Goal: Navigation & Orientation: Find specific page/section

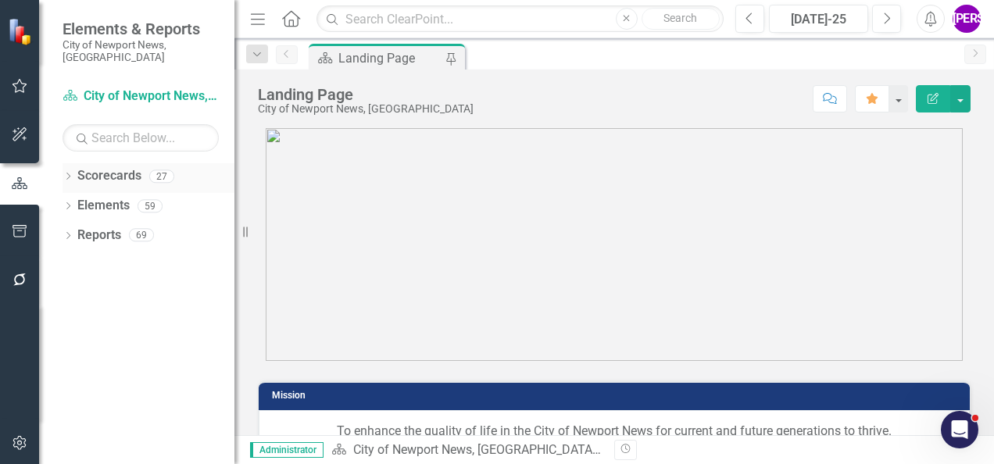
click at [69, 173] on icon at bounding box center [68, 176] width 4 height 7
click at [80, 201] on icon "Dropdown" at bounding box center [76, 205] width 12 height 9
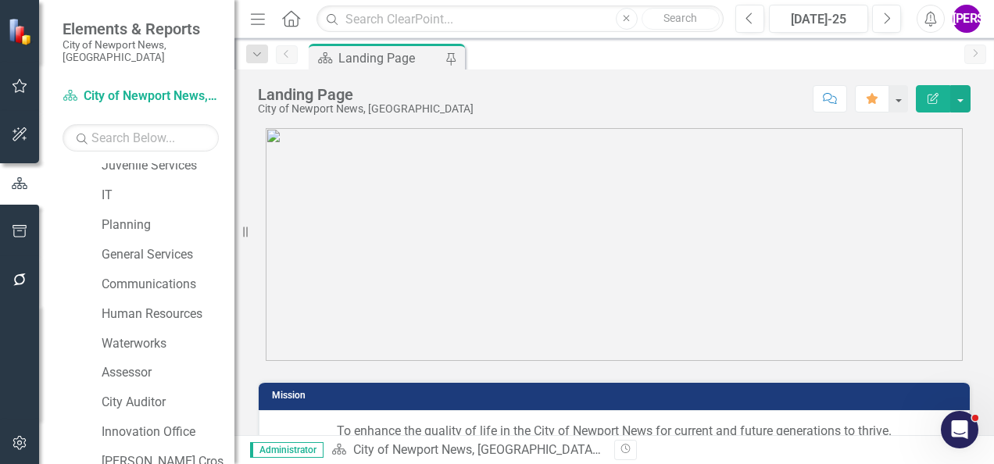
scroll to position [459, 0]
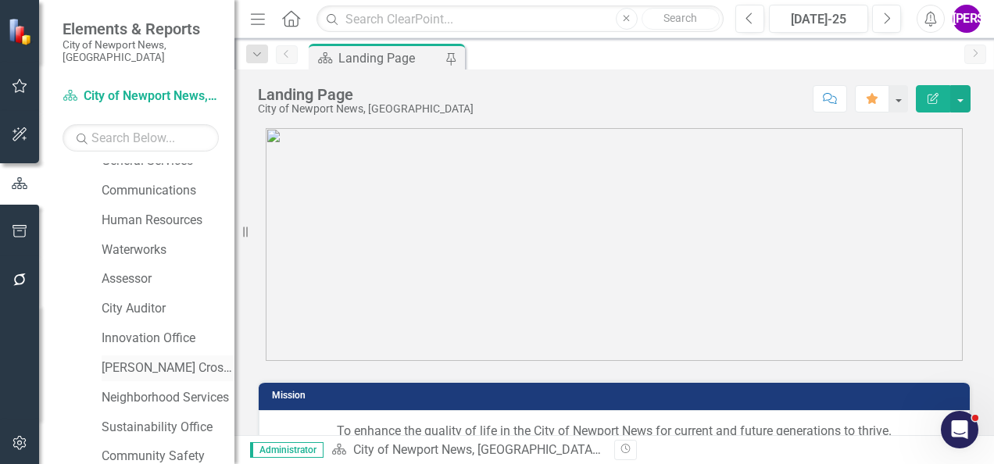
click at [134, 359] on link "[PERSON_NAME] Crossing" at bounding box center [168, 368] width 133 height 18
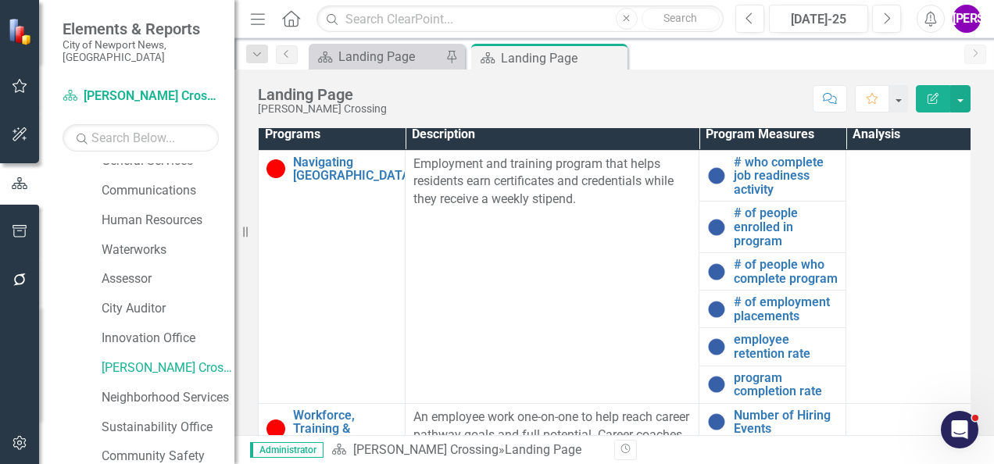
scroll to position [775, 0]
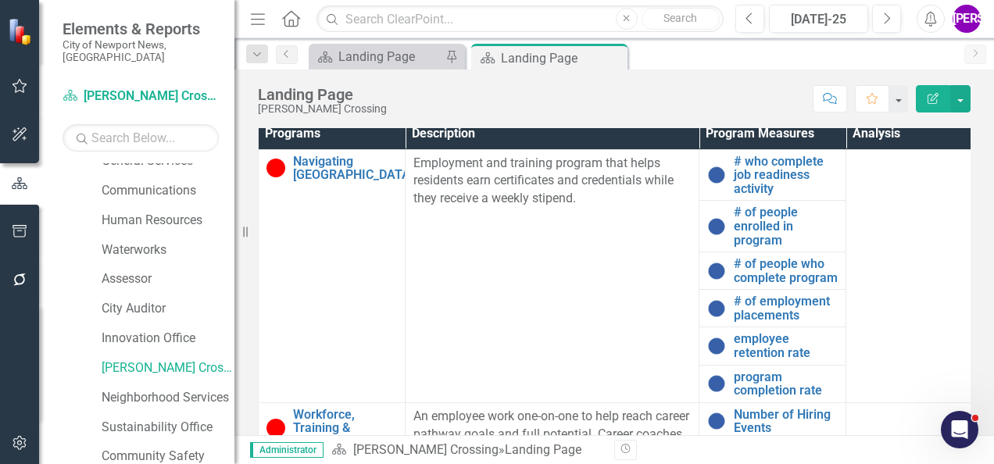
click at [663, 134] on th "Description" at bounding box center [553, 134] width 294 height 30
click at [663, 134] on th "Description Sort Ascending" at bounding box center [553, 134] width 294 height 30
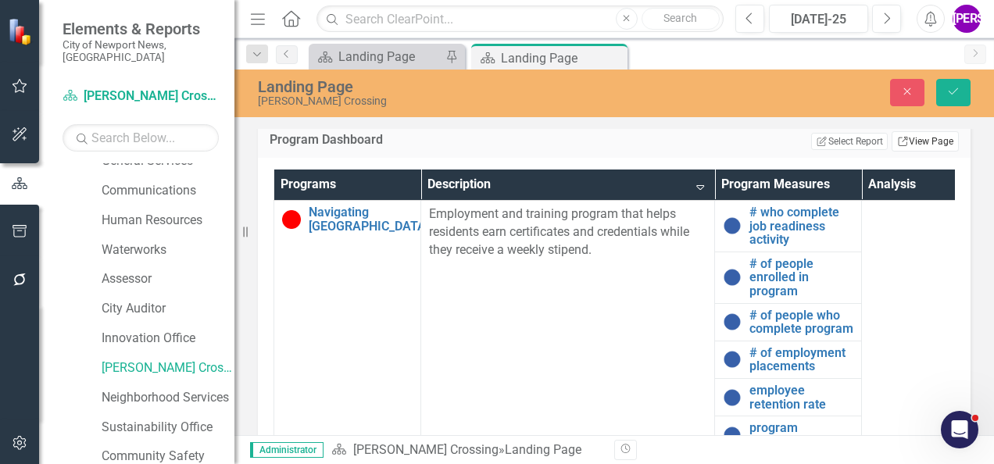
click at [928, 149] on link "Link View Page" at bounding box center [925, 141] width 67 height 20
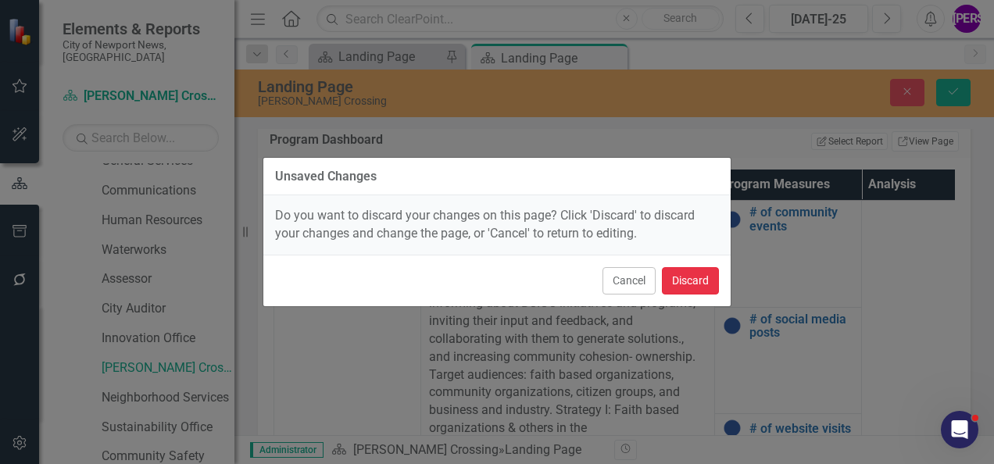
click at [692, 286] on button "Discard" at bounding box center [690, 280] width 57 height 27
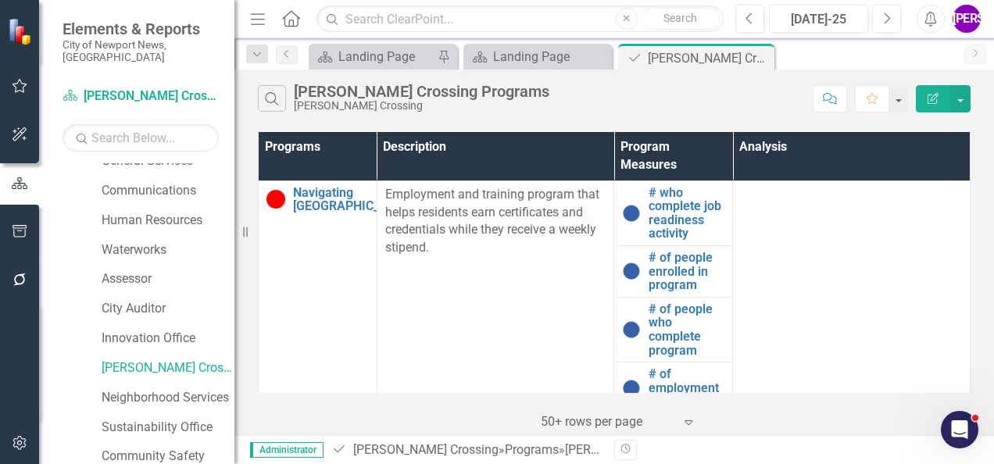
click at [927, 107] on button "Edit Report" at bounding box center [933, 98] width 34 height 27
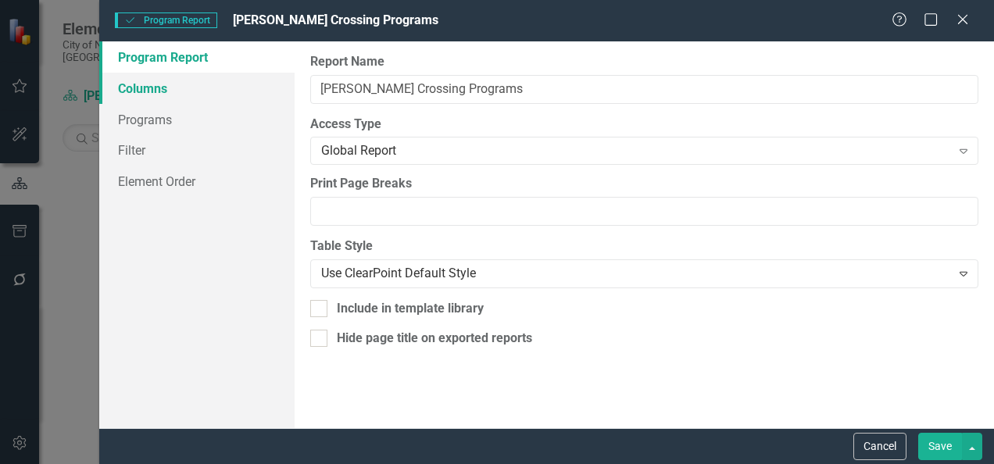
click at [175, 97] on link "Columns" at bounding box center [196, 88] width 195 height 31
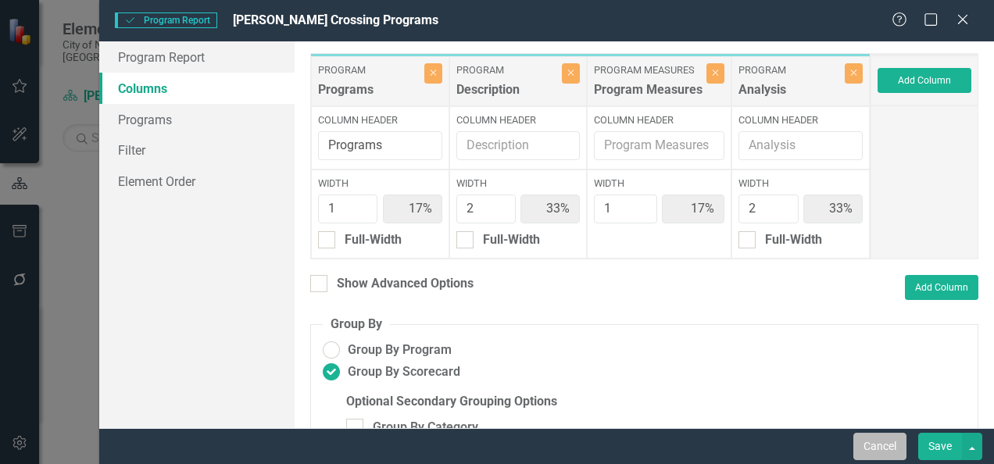
click at [896, 442] on button "Cancel" at bounding box center [879, 446] width 53 height 27
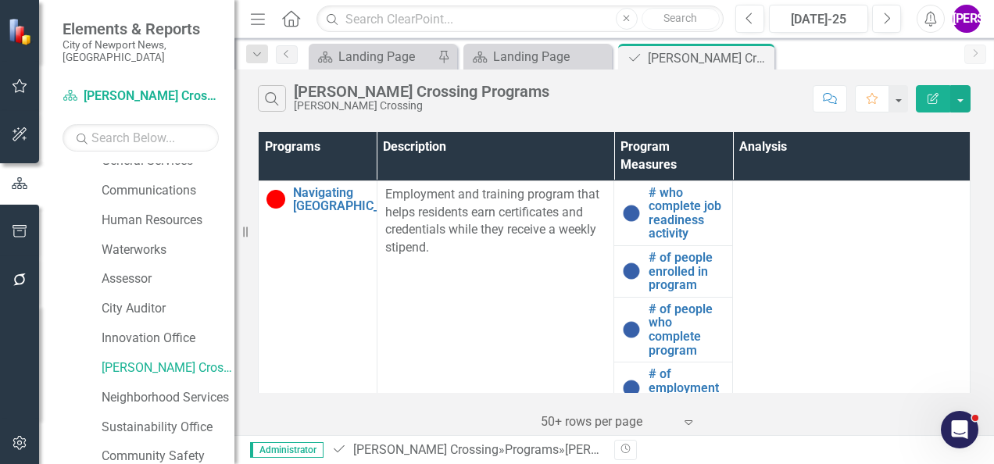
click at [258, 24] on icon "Menu" at bounding box center [258, 18] width 20 height 16
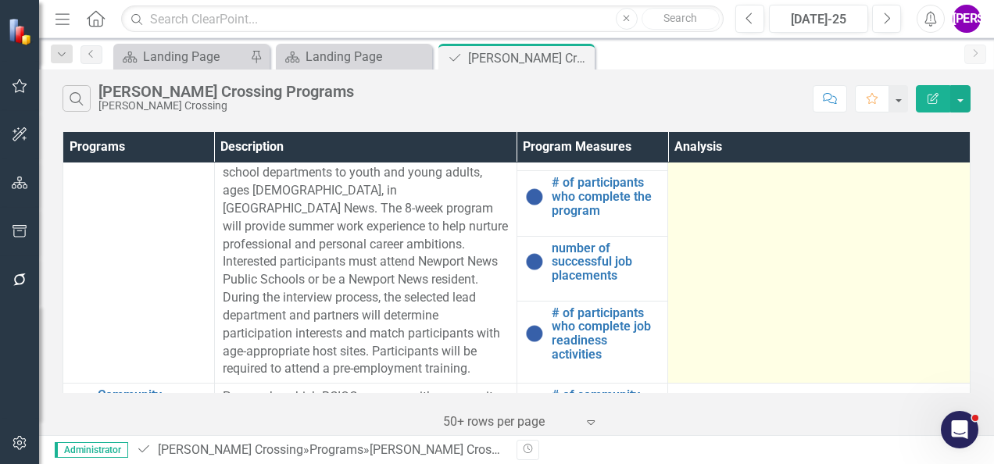
scroll to position [556, 0]
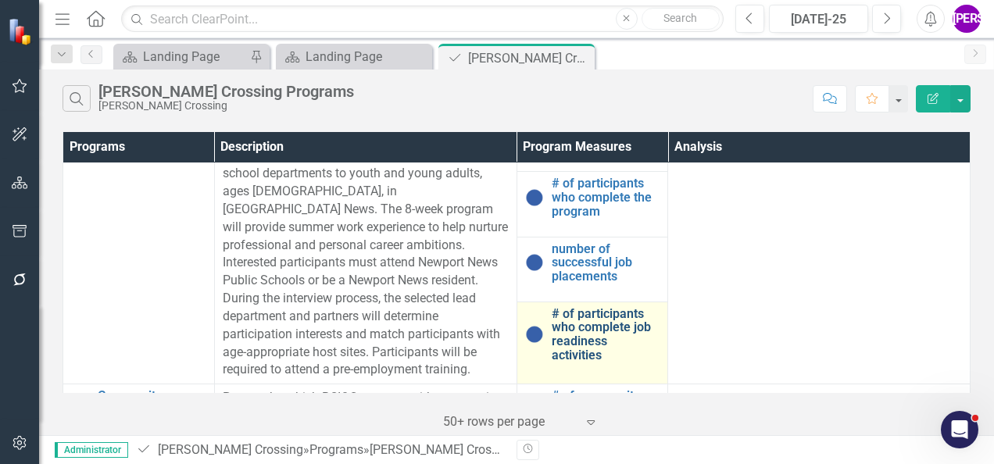
click at [568, 323] on link "# of participants who complete job readiness activities" at bounding box center [606, 334] width 109 height 55
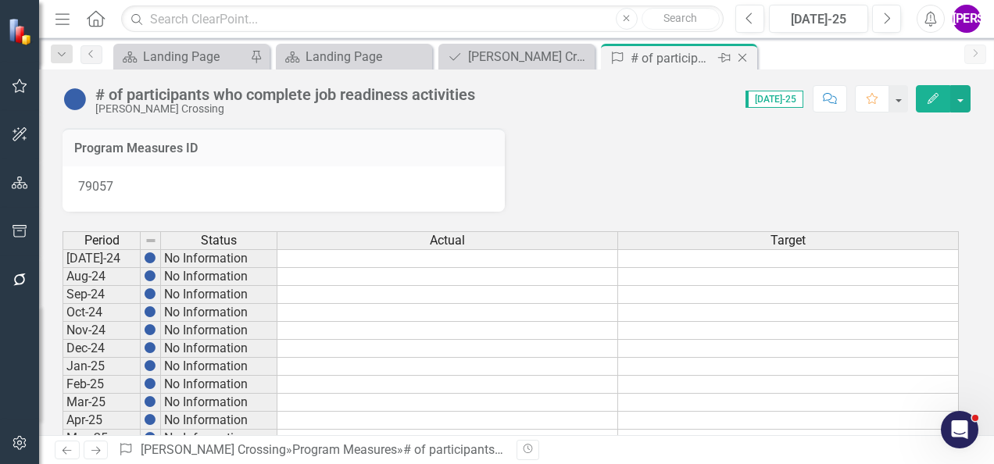
click at [742, 53] on icon "Close" at bounding box center [743, 58] width 16 height 13
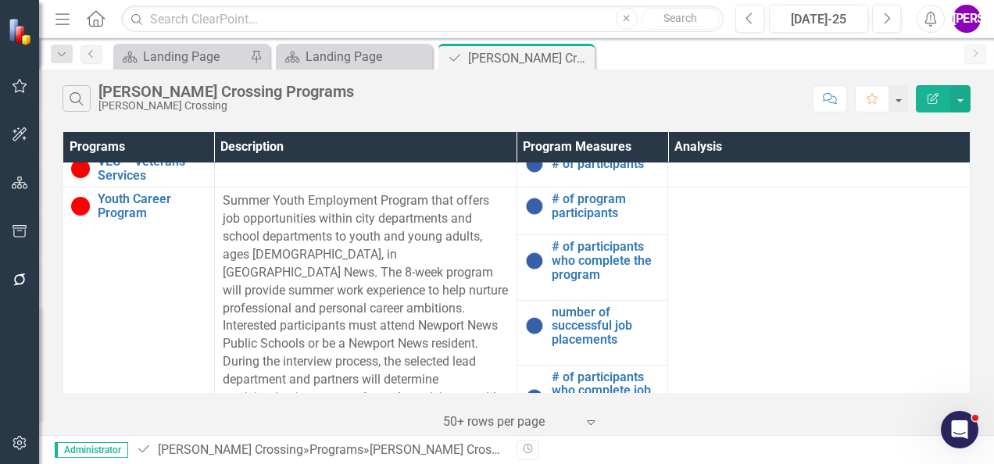
scroll to position [494, 0]
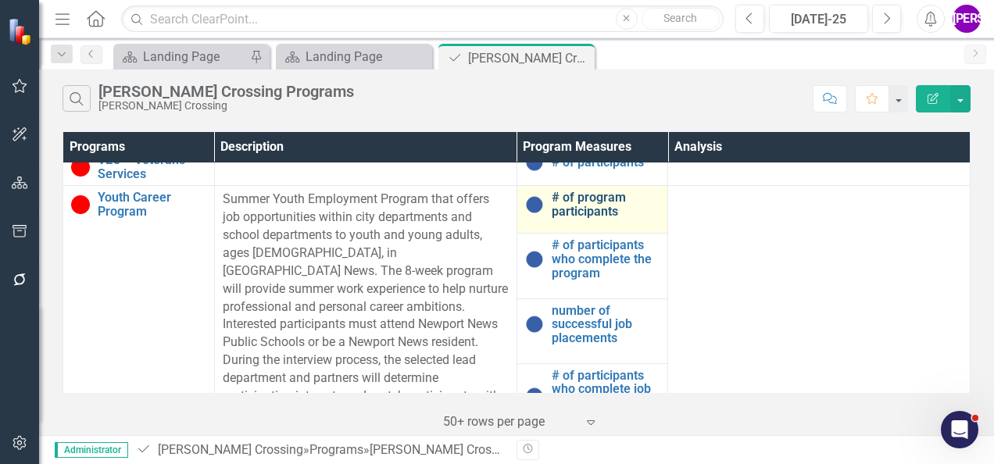
click at [571, 196] on link "# of program participants" at bounding box center [606, 204] width 109 height 27
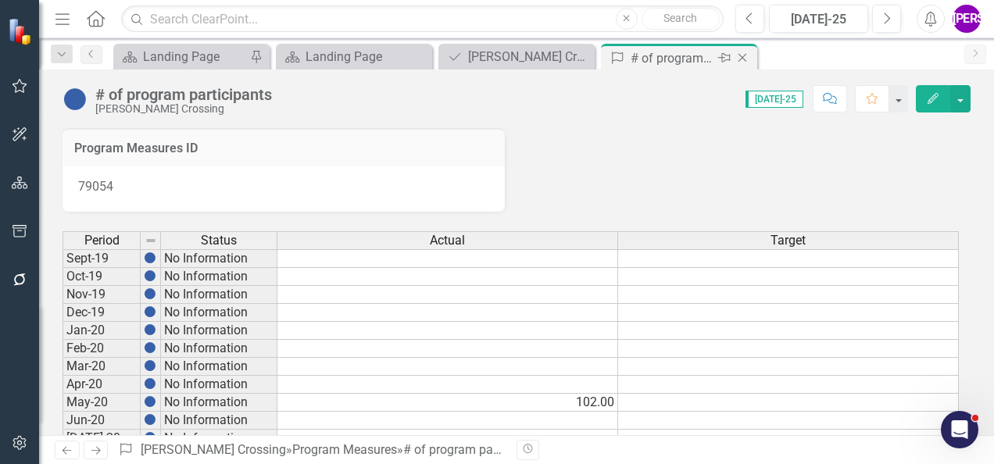
click at [742, 58] on icon at bounding box center [743, 58] width 9 height 9
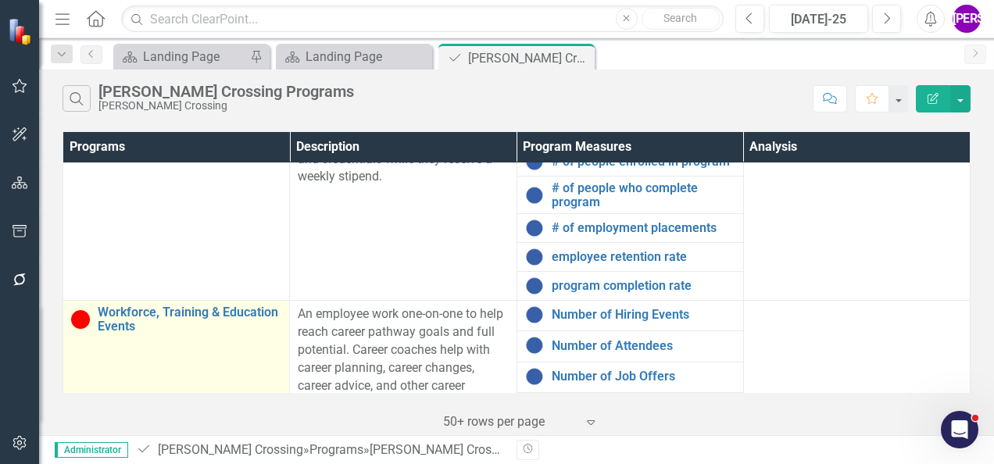
scroll to position [55, 0]
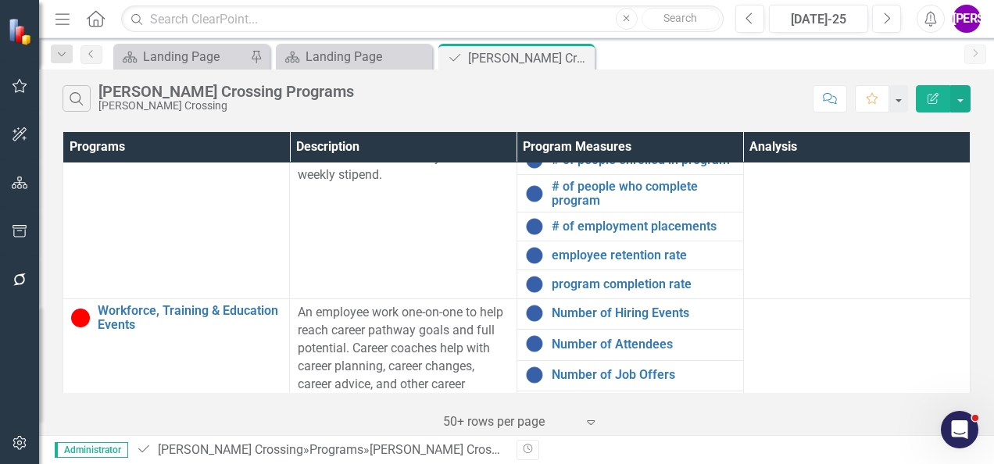
click at [65, 23] on icon "Menu" at bounding box center [62, 18] width 20 height 16
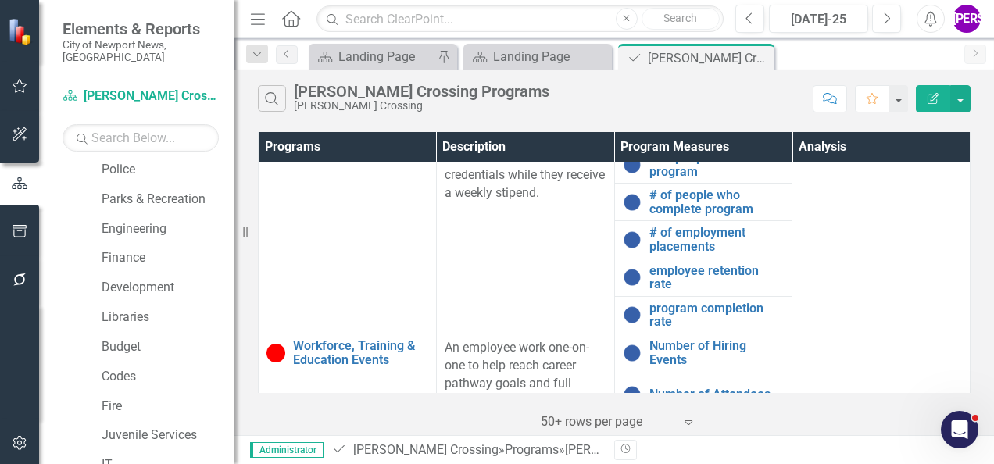
scroll to position [0, 0]
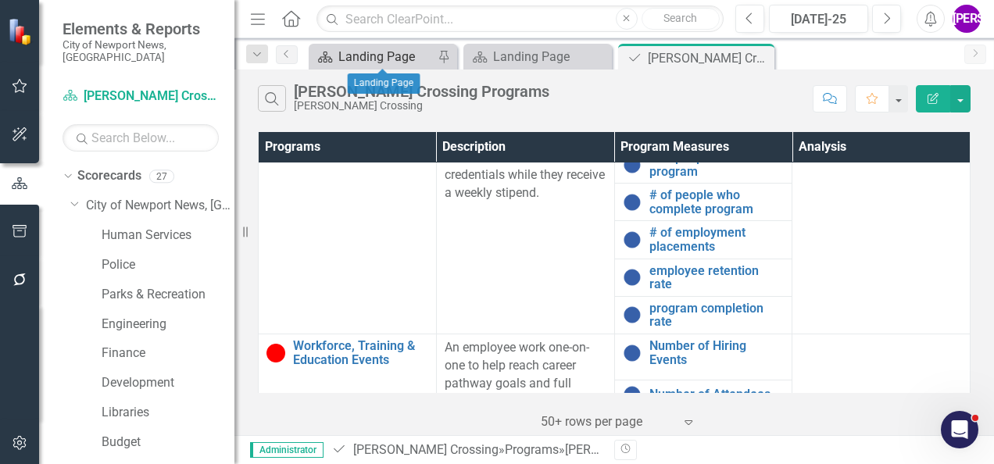
click at [371, 53] on div "Landing Page" at bounding box center [385, 57] width 95 height 20
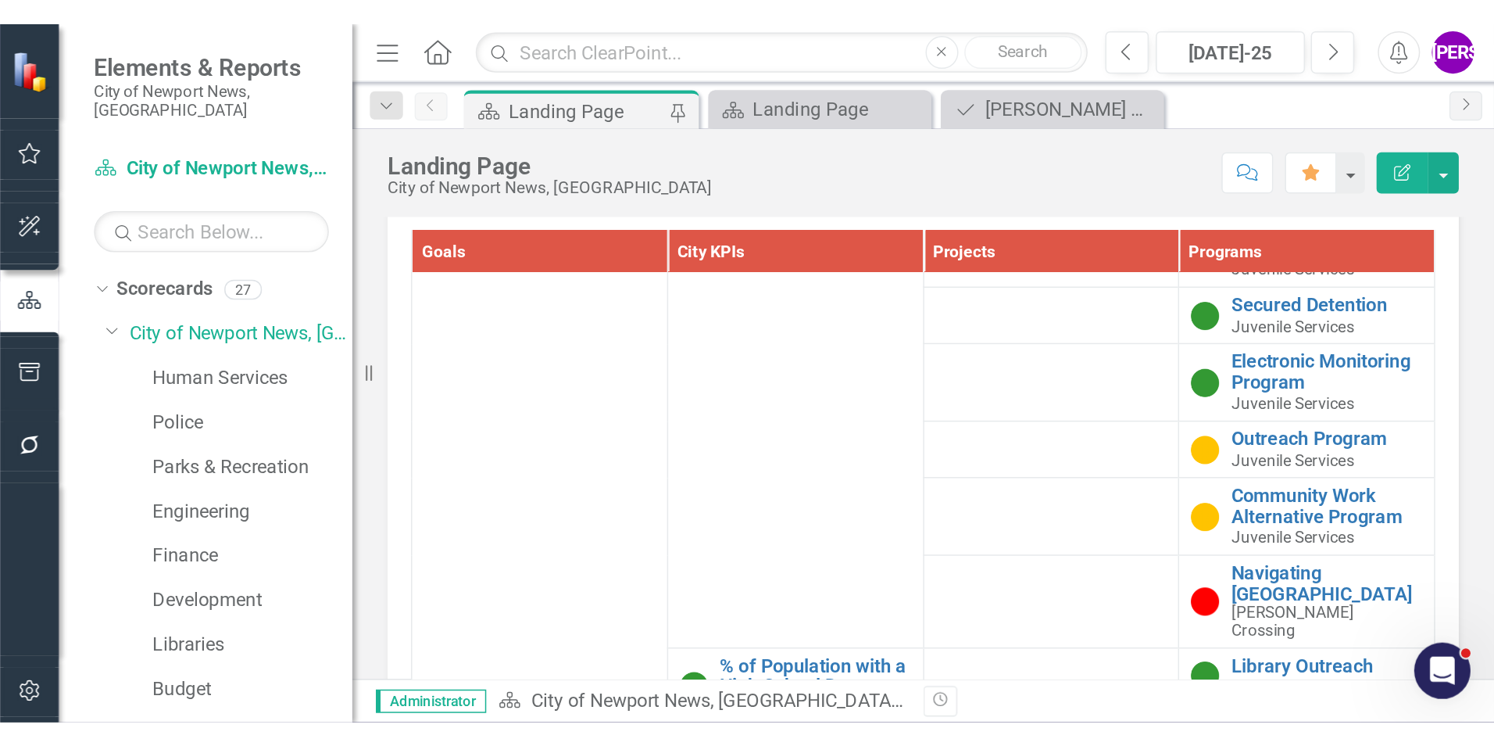
scroll to position [1644, 0]
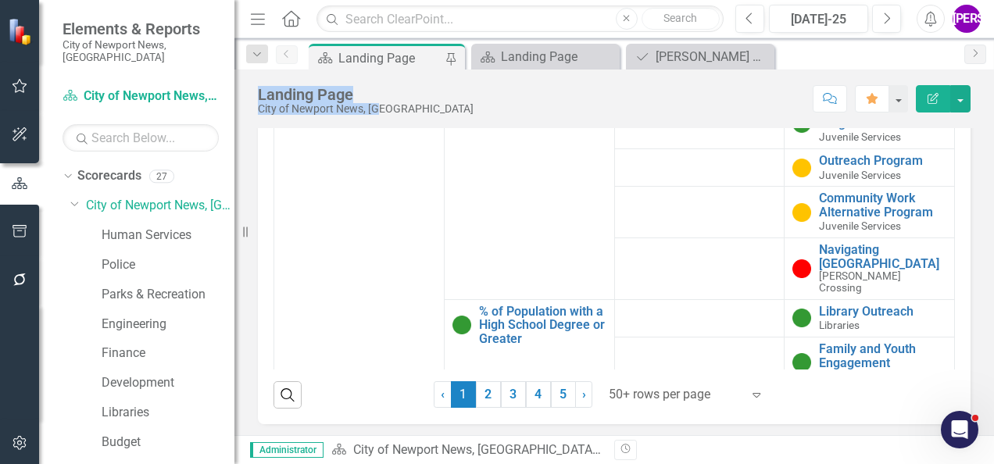
drag, startPoint x: 381, startPoint y: 109, endPoint x: 258, endPoint y: 97, distance: 123.3
click at [258, 97] on div "Landing Page City of [GEOGRAPHIC_DATA], [GEOGRAPHIC_DATA]" at bounding box center [366, 100] width 216 height 29
click at [481, 93] on div "Score: N/A [DATE]-25 Completed Comment Favorite Edit Report" at bounding box center [725, 98] width 489 height 27
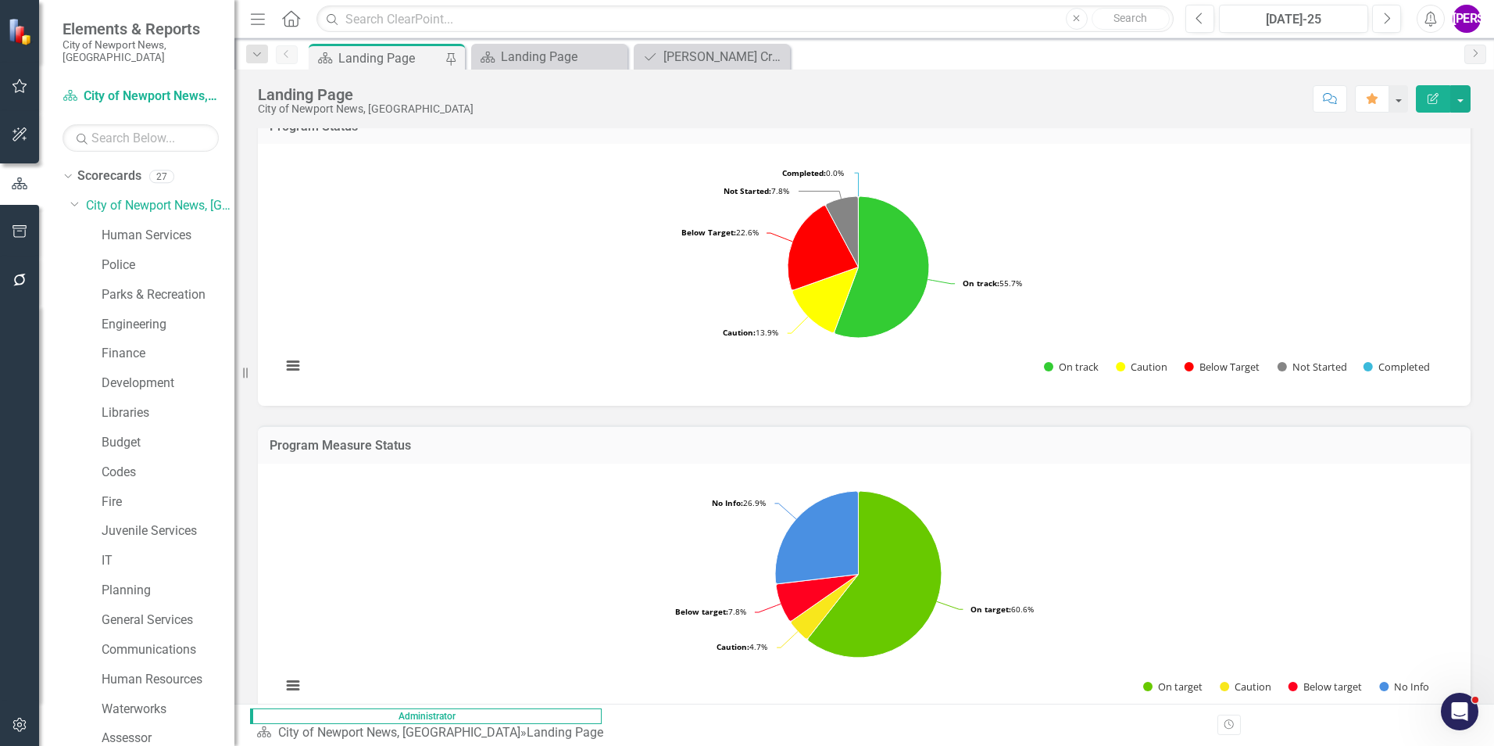
scroll to position [394, 0]
